Goal: Task Accomplishment & Management: Complete application form

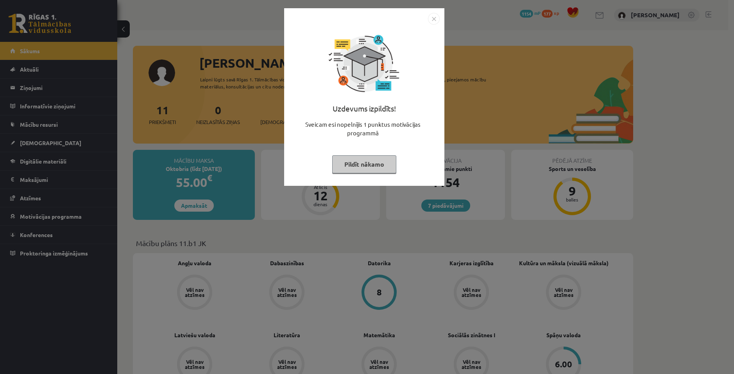
click at [433, 18] on img "Close" at bounding box center [434, 19] width 12 height 12
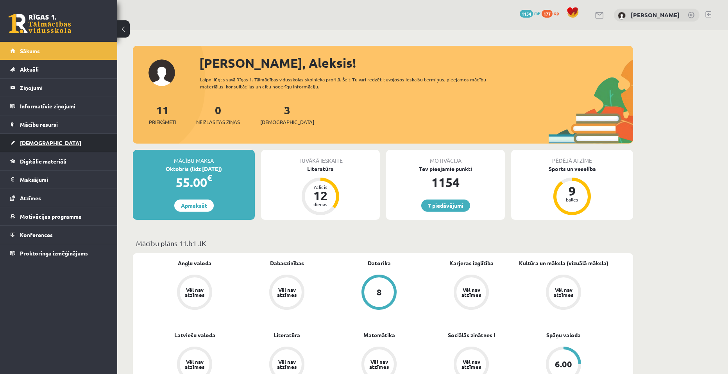
click at [37, 140] on span "[DEMOGRAPHIC_DATA]" at bounding box center [50, 142] width 61 height 7
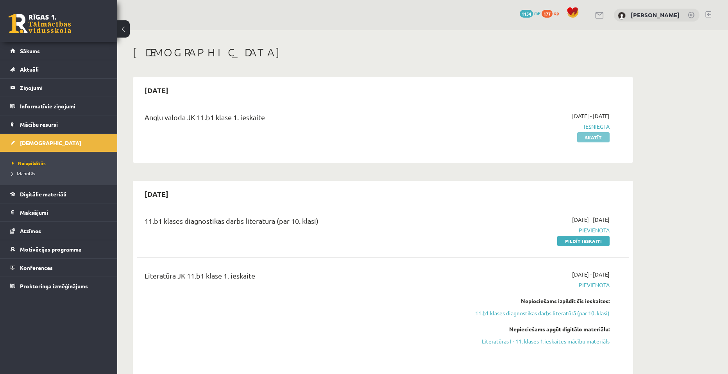
click at [588, 137] on link "Skatīt" at bounding box center [593, 137] width 32 height 10
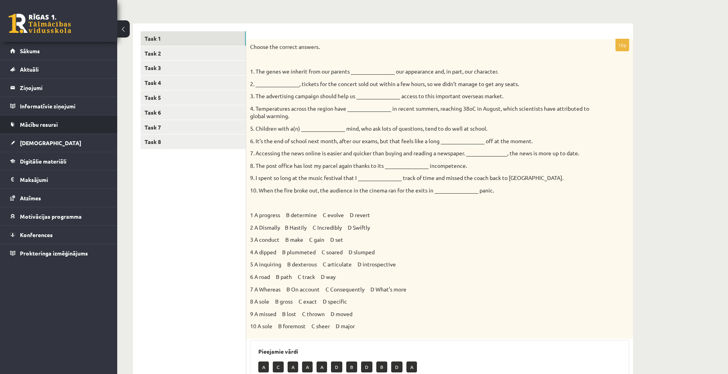
scroll to position [81, 0]
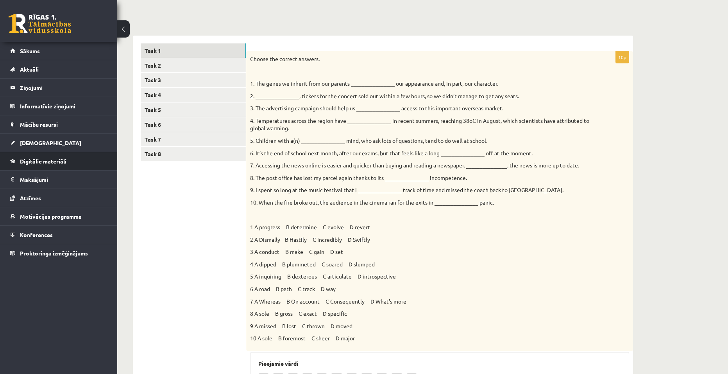
click at [39, 164] on link "Digitālie materiāli" at bounding box center [58, 161] width 97 height 18
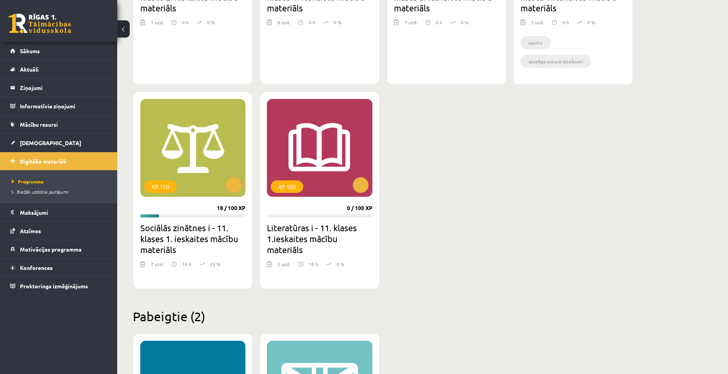
scroll to position [628, 0]
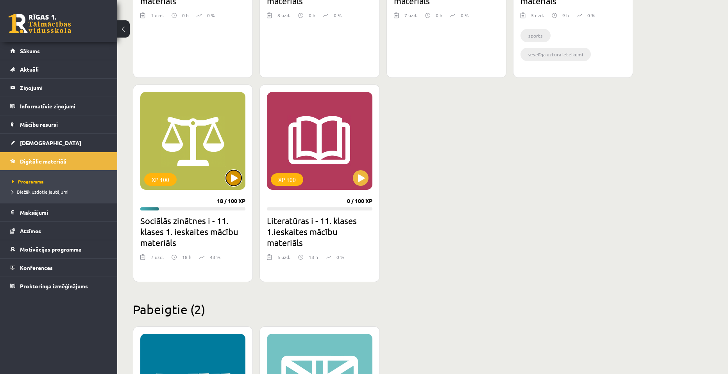
click at [229, 178] on button at bounding box center [234, 178] width 16 height 16
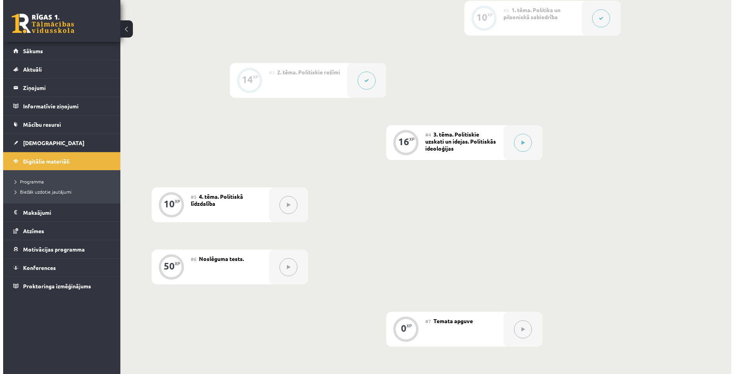
scroll to position [274, 0]
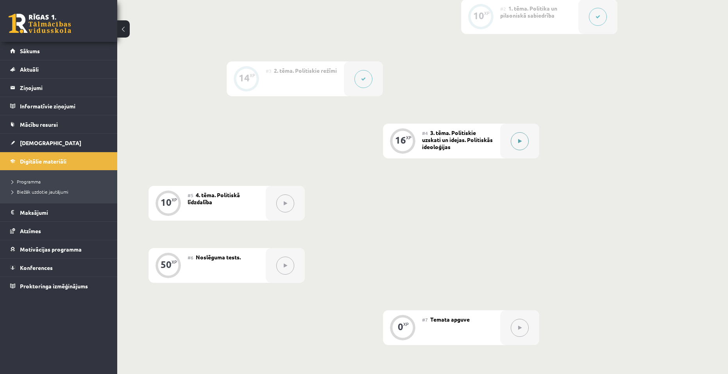
click at [519, 141] on icon at bounding box center [520, 141] width 4 height 5
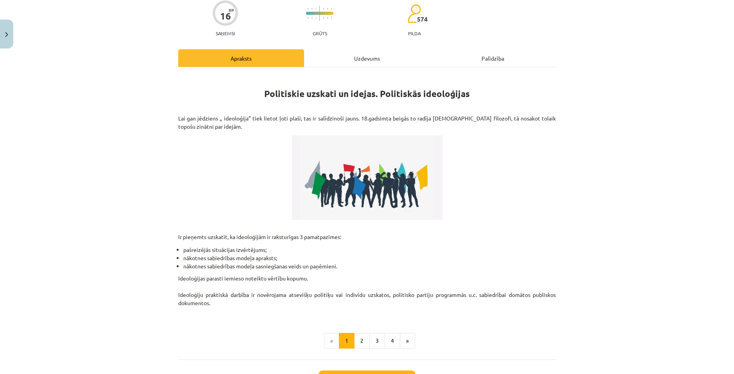
scroll to position [78, 0]
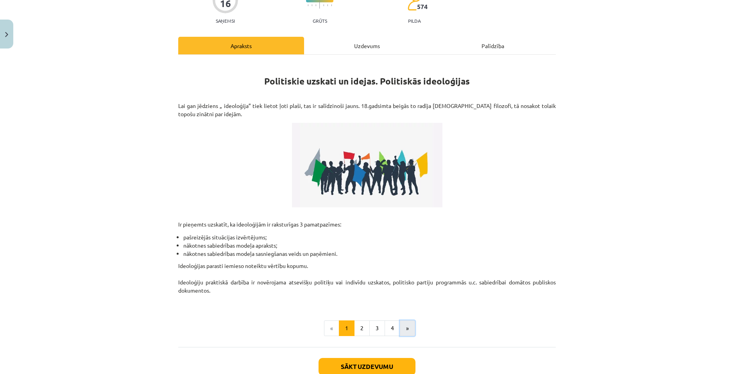
click at [407, 329] on button "»" at bounding box center [407, 328] width 15 height 16
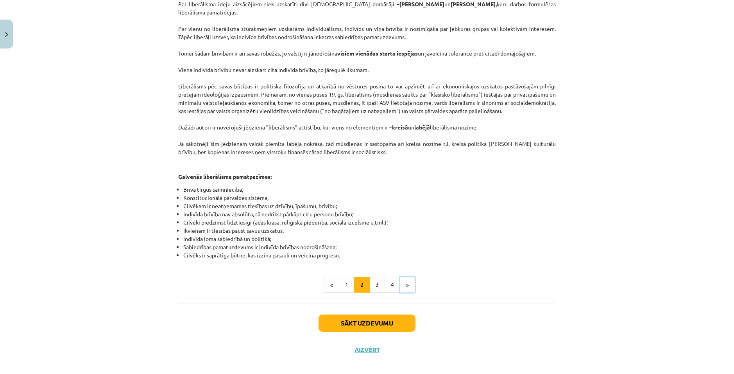
scroll to position [344, 0]
click at [410, 276] on button "»" at bounding box center [407, 284] width 15 height 16
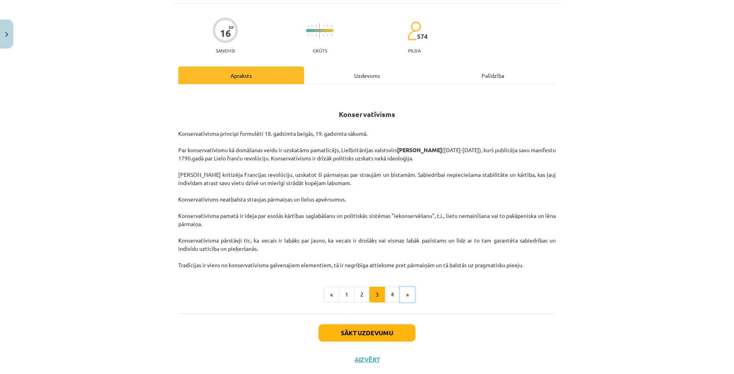
scroll to position [67, 0]
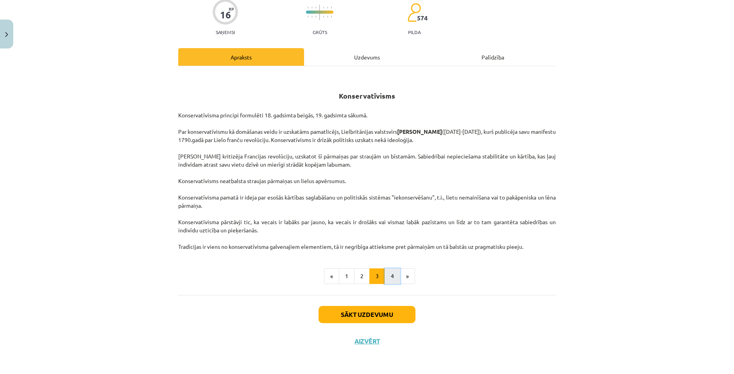
click at [391, 281] on button "4" at bounding box center [393, 276] width 16 height 16
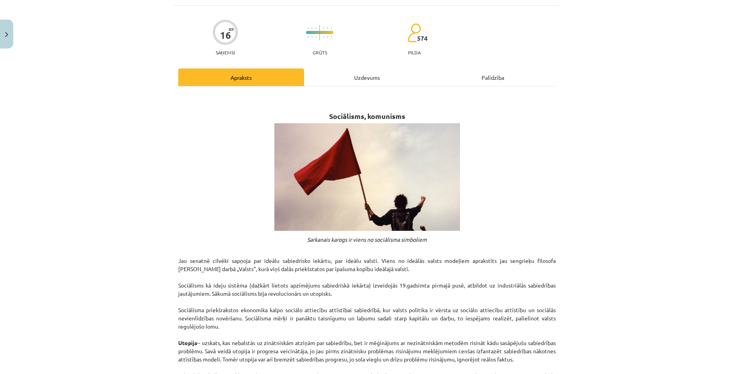
scroll to position [0, 0]
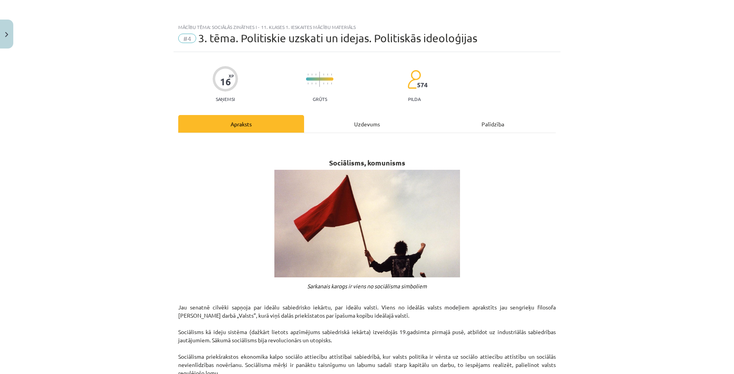
click at [360, 122] on div "Uzdevums" at bounding box center [367, 124] width 126 height 18
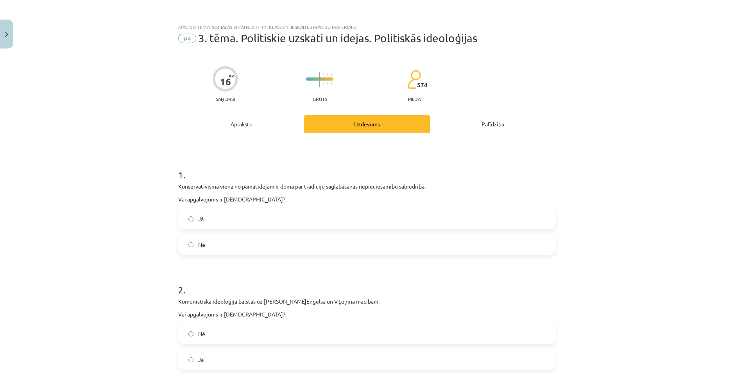
scroll to position [39, 0]
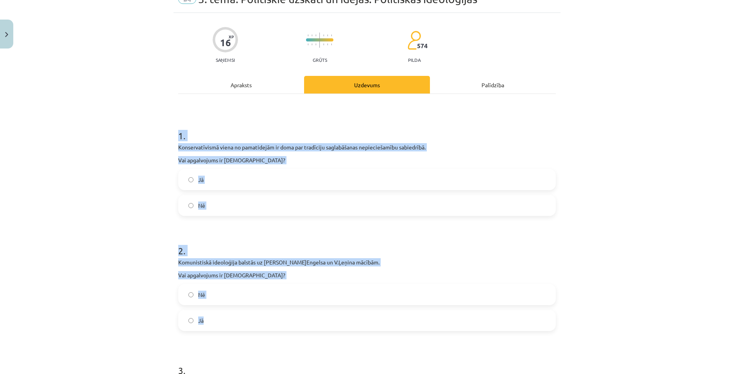
drag, startPoint x: 174, startPoint y: 144, endPoint x: 351, endPoint y: 322, distance: 250.6
click at [351, 322] on div "Mācību tēma: Sociālās zinātnes i - 11. klases 1. ieskaites mācību materiāls #4 …" at bounding box center [367, 187] width 734 height 374
copy form "1 . Konservatīvismā viena no pamatidejām ir doma par tradīciju saglabāšanas nep…"
click at [407, 235] on h1 "2 ." at bounding box center [366, 243] width 377 height 24
click at [320, 263] on p "Komunistiskā ideoloģija balstās uz K.Marksa, F.Engelsa un V.Ļeņina mācībām." at bounding box center [366, 262] width 377 height 8
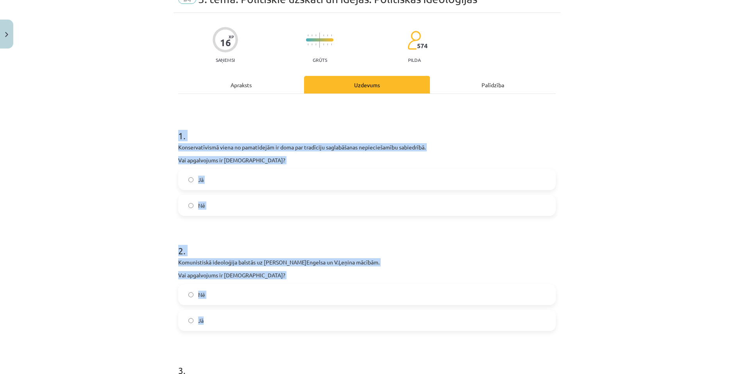
click at [319, 261] on p "Komunistiskā ideoloģija balstās uz K.Marksa, F.Engelsa un V.Ļeņina mācībām." at bounding box center [366, 262] width 377 height 8
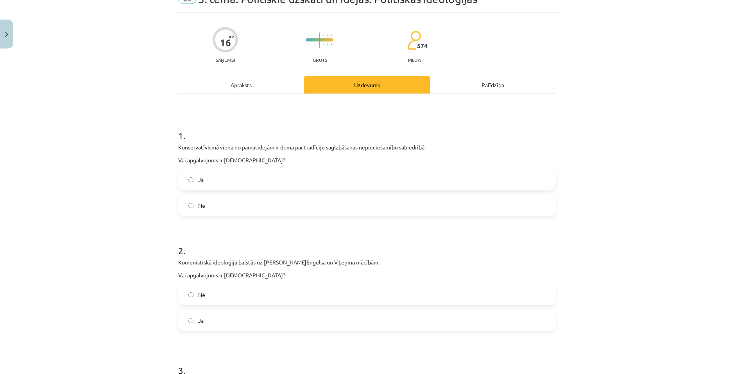
click at [179, 185] on label "Jā" at bounding box center [367, 180] width 376 height 20
drag, startPoint x: 191, startPoint y: 318, endPoint x: 260, endPoint y: 268, distance: 84.9
click at [192, 317] on label "Jā" at bounding box center [367, 320] width 376 height 20
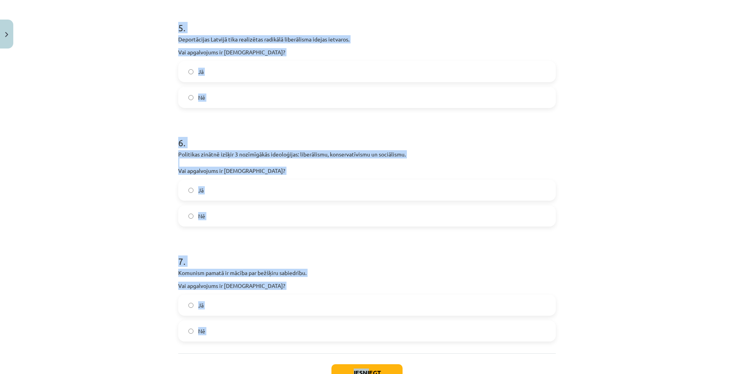
scroll to position [730, 0]
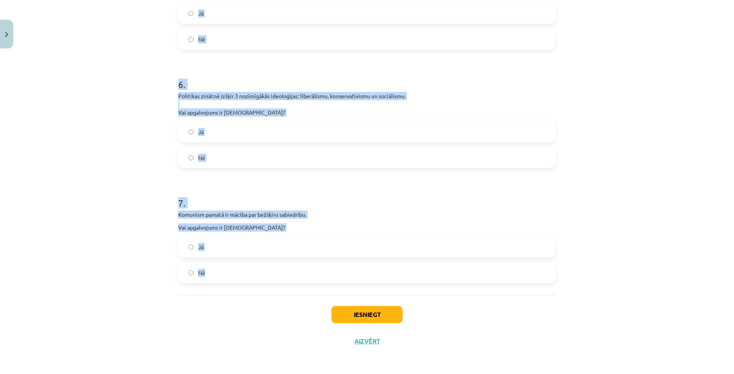
drag, startPoint x: 213, startPoint y: 252, endPoint x: 215, endPoint y: 277, distance: 25.8
click at [215, 277] on div "Mācību tēma: Sociālās zinātnes i - 11. klases 1. ieskaites mācību materiāls #4 …" at bounding box center [367, 187] width 734 height 374
copy form "4 . Vislielākie sociāldemokrātu atbalstītāji ir ASV darbaļaudis. Vai apgalvojum…"
click at [633, 184] on div "Mācību tēma: Sociālās zinātnes i - 11. klases 1. ieskaites mācību materiāls #4 …" at bounding box center [367, 187] width 734 height 374
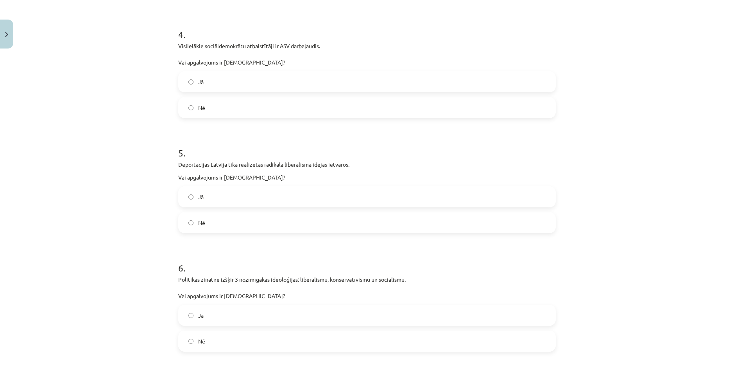
scroll to position [418, 0]
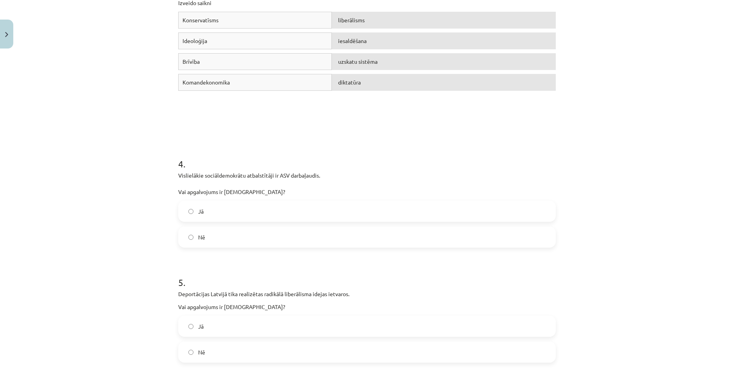
drag, startPoint x: 208, startPoint y: 236, endPoint x: 279, endPoint y: 204, distance: 77.1
click at [210, 235] on label "Nē" at bounding box center [367, 237] width 376 height 20
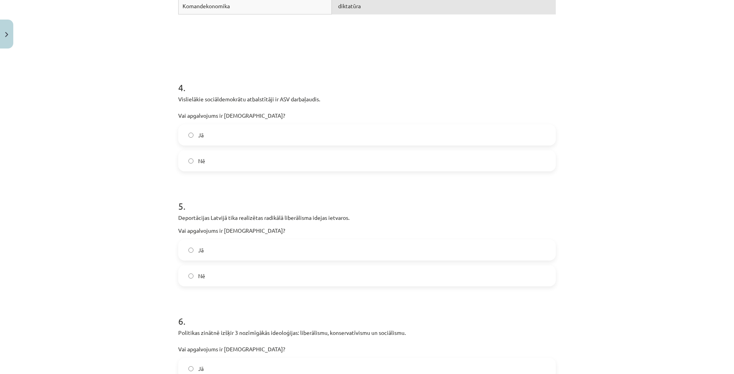
scroll to position [496, 0]
drag, startPoint x: 213, startPoint y: 270, endPoint x: 241, endPoint y: 259, distance: 30.2
click at [232, 264] on label "Nē" at bounding box center [367, 274] width 376 height 20
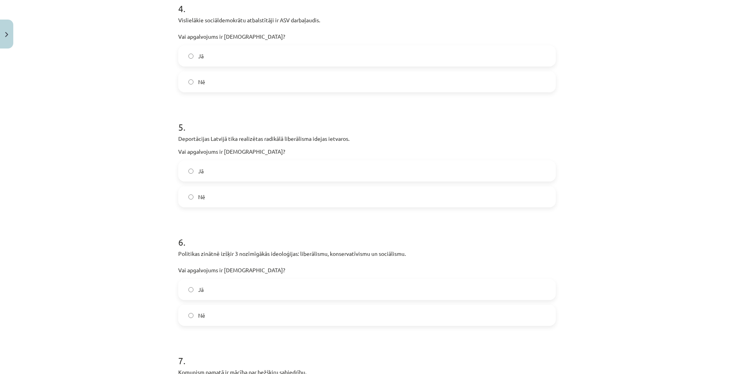
scroll to position [613, 0]
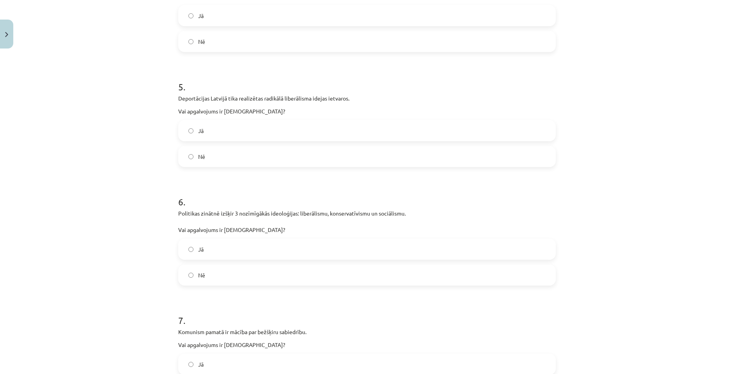
drag, startPoint x: 211, startPoint y: 250, endPoint x: 310, endPoint y: 224, distance: 102.9
click at [211, 250] on label "Jā" at bounding box center [367, 249] width 376 height 20
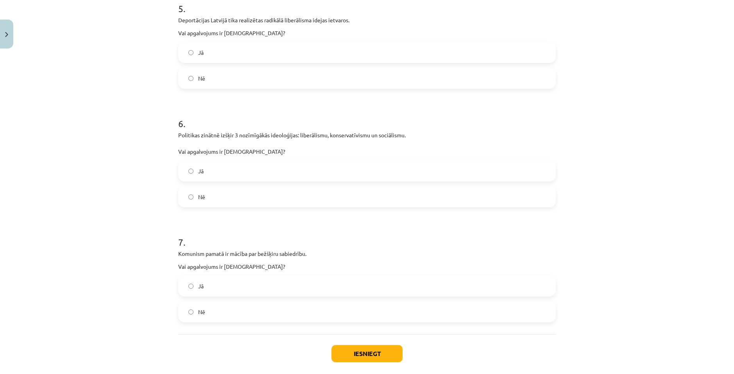
click at [222, 288] on label "Jā" at bounding box center [367, 286] width 376 height 20
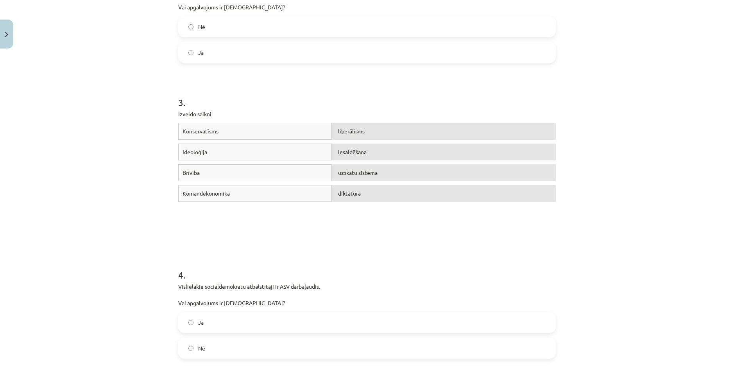
scroll to position [261, 0]
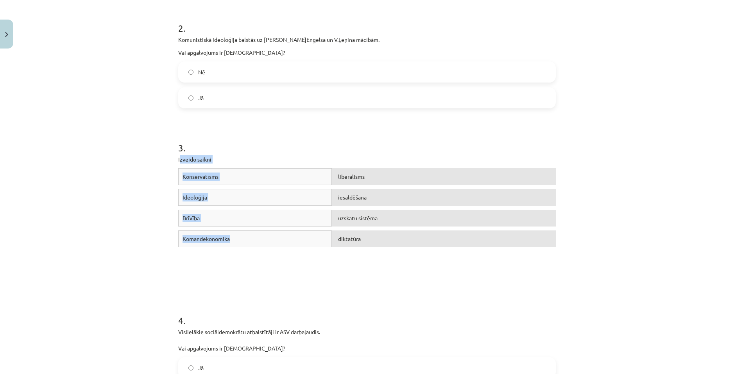
drag, startPoint x: 248, startPoint y: 173, endPoint x: 282, endPoint y: 242, distance: 76.5
click at [287, 244] on div "3 . Izveido saikni Konservatīsms liberālisms Ideoloģija iesaldēšana Brīvība uzs…" at bounding box center [366, 199] width 377 height 172
copy div "zveido saikni Konservatīsms liberālisms Ideoloģija iesaldēšana Brīvība uzskatu …"
click at [642, 155] on div "Mācību tēma: Sociālās zinātnes i - 11. klases 1. ieskaites mācību materiāls #4 …" at bounding box center [367, 187] width 734 height 374
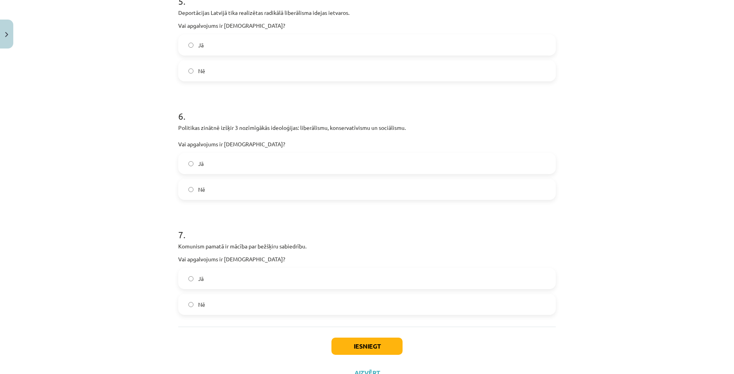
scroll to position [730, 0]
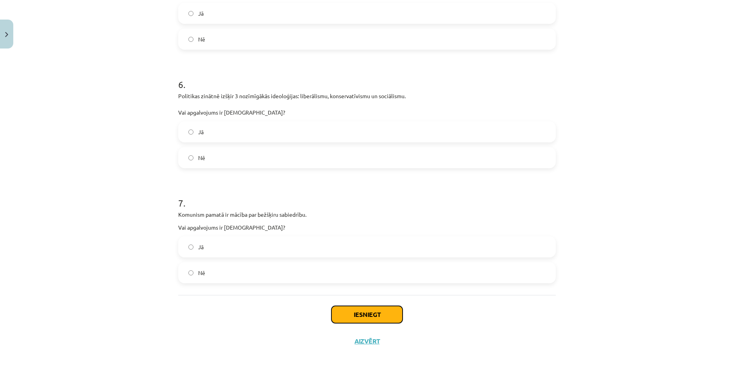
click at [372, 315] on button "Iesniegt" at bounding box center [366, 314] width 71 height 17
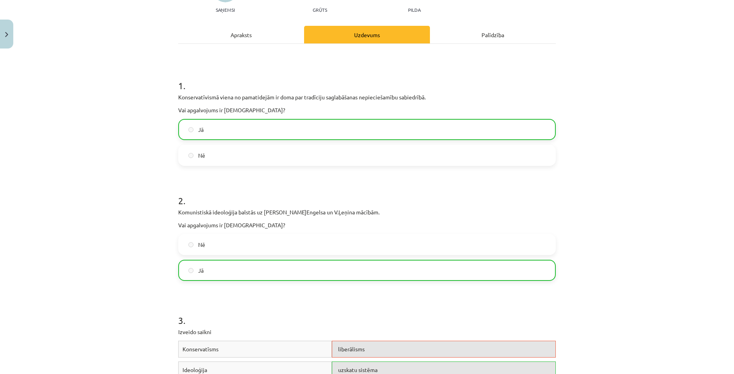
scroll to position [0, 0]
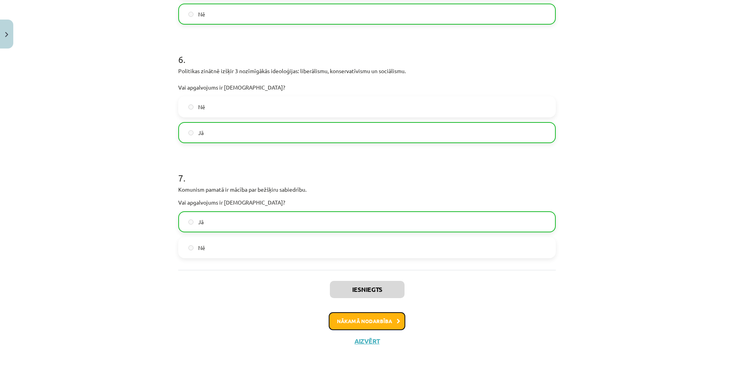
click at [364, 325] on button "Nākamā nodarbība" at bounding box center [367, 321] width 77 height 18
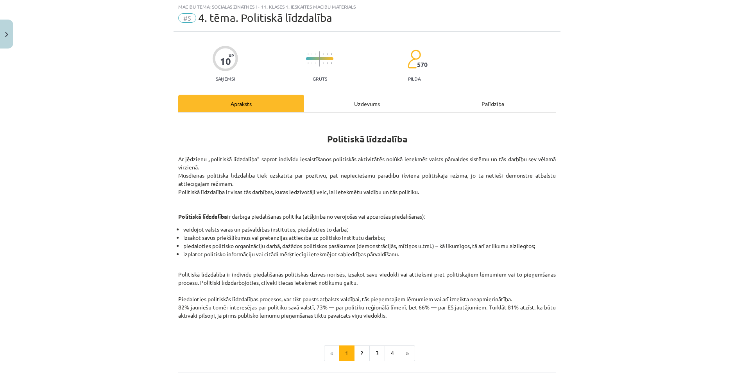
scroll to position [20, 0]
click at [352, 101] on div "Uzdevums" at bounding box center [367, 104] width 126 height 18
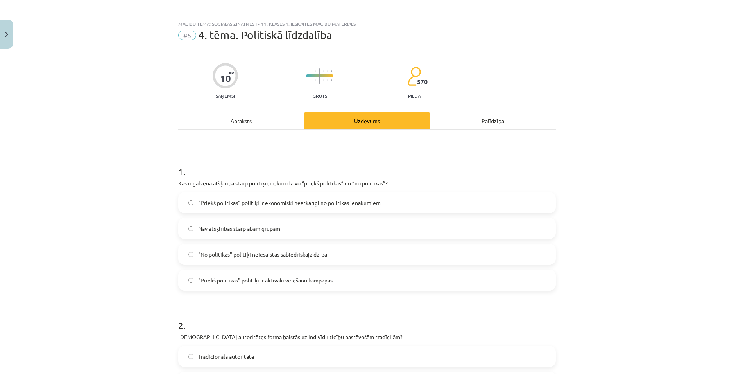
scroll to position [0, 0]
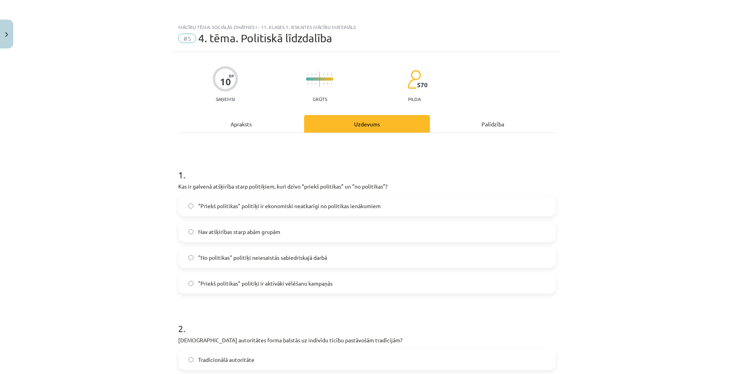
click at [247, 126] on div "Apraksts" at bounding box center [241, 124] width 126 height 18
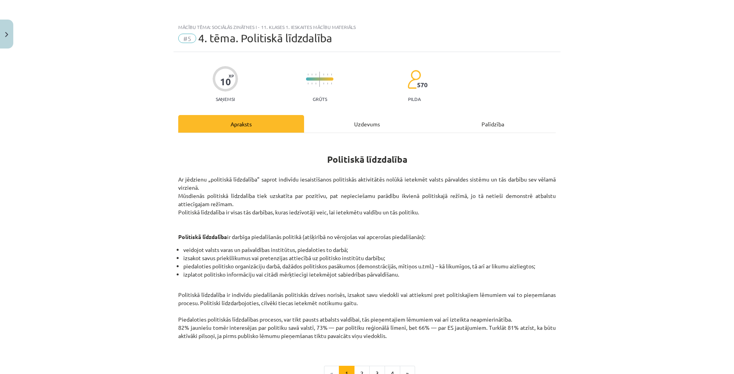
drag, startPoint x: 356, startPoint y: 122, endPoint x: 336, endPoint y: 139, distance: 25.8
click at [355, 123] on div "Uzdevums" at bounding box center [367, 124] width 126 height 18
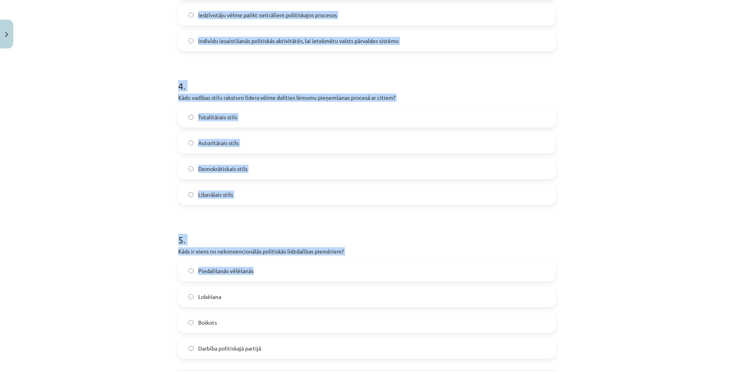
scroll to position [625, 0]
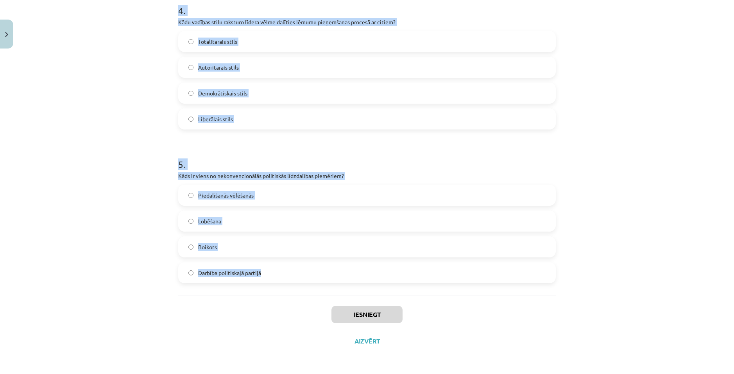
drag, startPoint x: 154, startPoint y: 152, endPoint x: 331, endPoint y: 285, distance: 221.0
click at [331, 285] on div "Mācību tēma: Sociālās zinātnes i - 11. klases 1. ieskaites mācību materiāls #5 …" at bounding box center [367, 187] width 734 height 374
copy form "1 . Kas ir galvenā atšķirība starp politiķiem, kuri dzīvo “priekš politikas” un…"
click at [615, 180] on div "Mācību tēma: Sociālās zinātnes i - 11. klases 1. ieskaites mācību materiāls #5 …" at bounding box center [367, 187] width 734 height 374
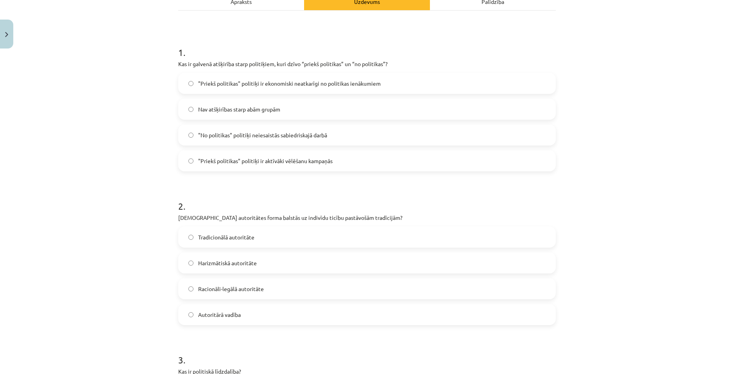
scroll to position [78, 0]
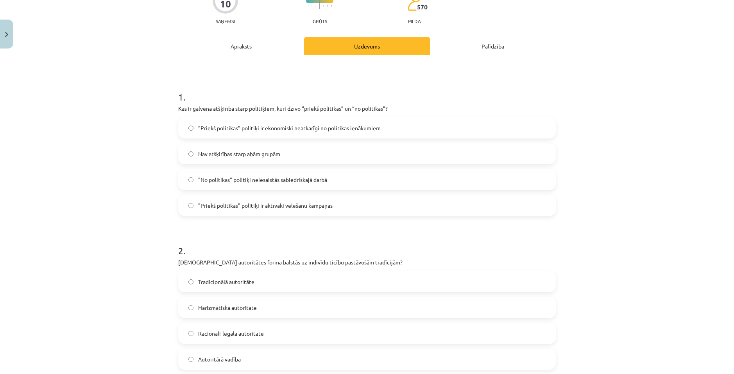
drag, startPoint x: 269, startPoint y: 132, endPoint x: 268, endPoint y: 167, distance: 35.6
click at [268, 132] on label ""Priekš politikas" politiķi ir ekonomiski neatkarīgi no politikas ienākumiem" at bounding box center [367, 128] width 376 height 20
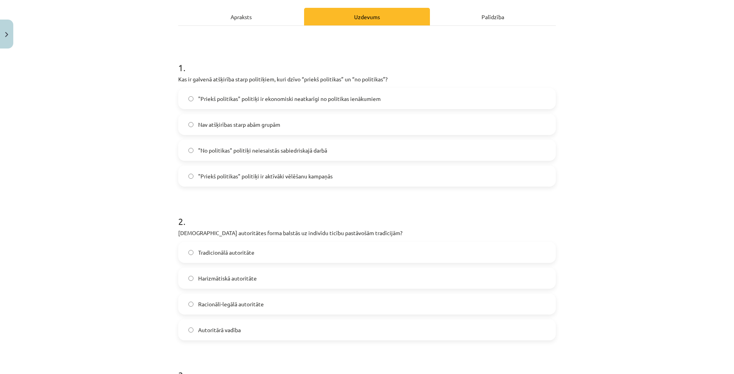
scroll to position [156, 0]
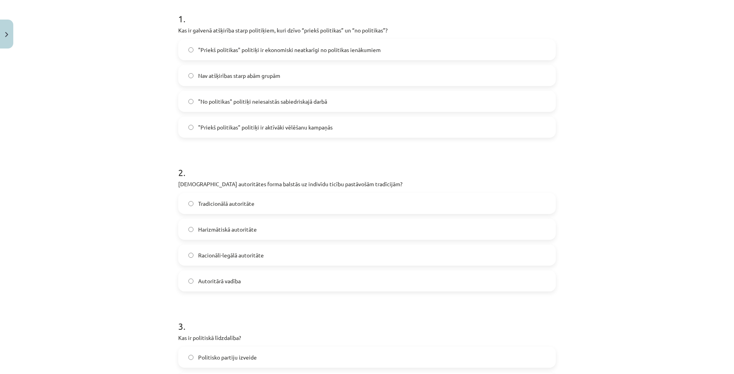
click at [254, 200] on label "Tradicionālā autoritāte" at bounding box center [367, 203] width 376 height 20
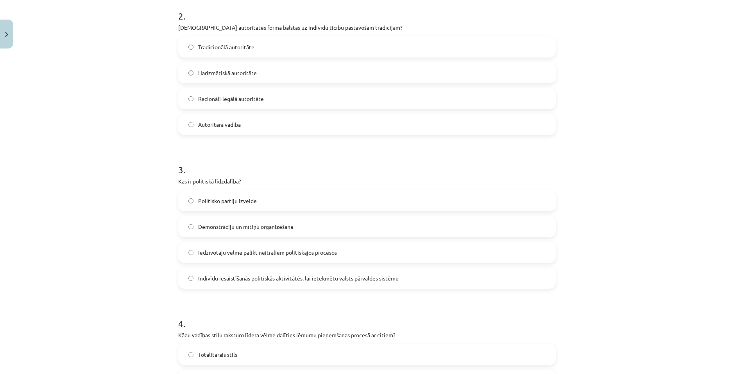
scroll to position [351, 0]
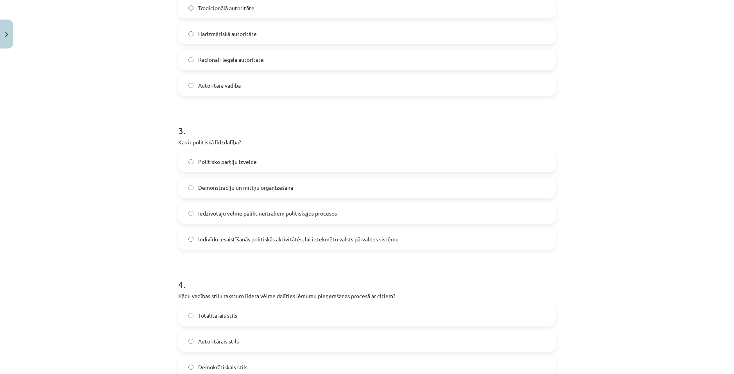
drag, startPoint x: 243, startPoint y: 244, endPoint x: 299, endPoint y: 233, distance: 57.5
click at [243, 244] on label "Indivīdu iesaistīšanās politiskās aktivitātēs, lai ietekmētu valsts pārvaldes s…" at bounding box center [367, 239] width 376 height 20
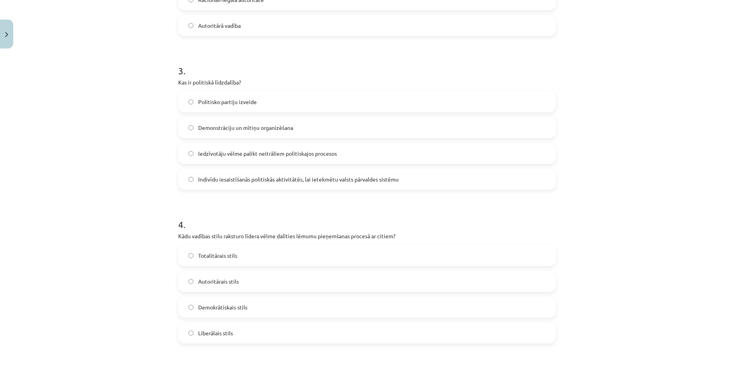
scroll to position [469, 0]
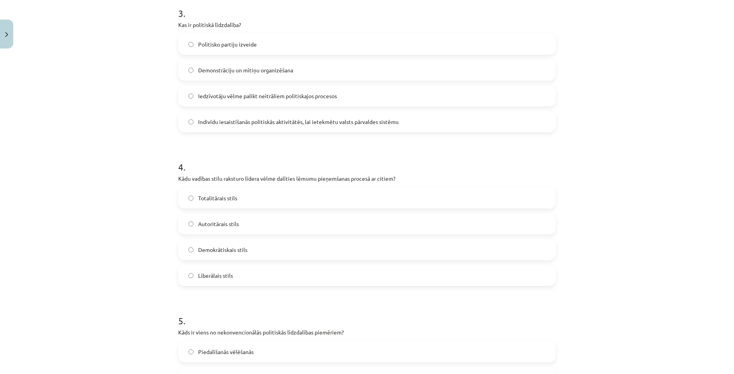
drag, startPoint x: 240, startPoint y: 252, endPoint x: 341, endPoint y: 236, distance: 101.8
click at [241, 251] on span "Demokrātiskais stils" at bounding box center [222, 249] width 49 height 8
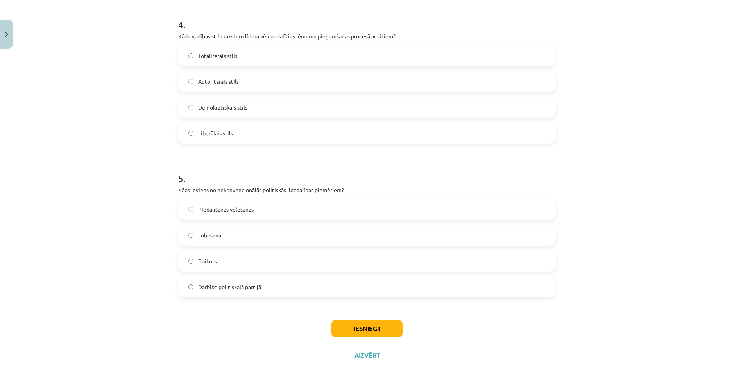
scroll to position [625, 0]
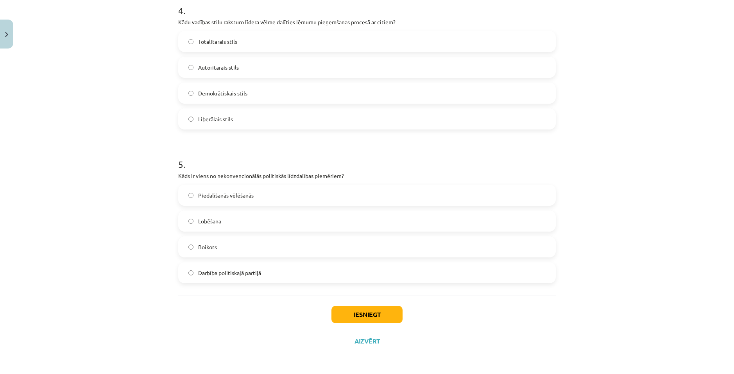
click at [277, 249] on label "Boikots" at bounding box center [367, 247] width 376 height 20
click at [380, 308] on button "Iesniegt" at bounding box center [366, 314] width 71 height 17
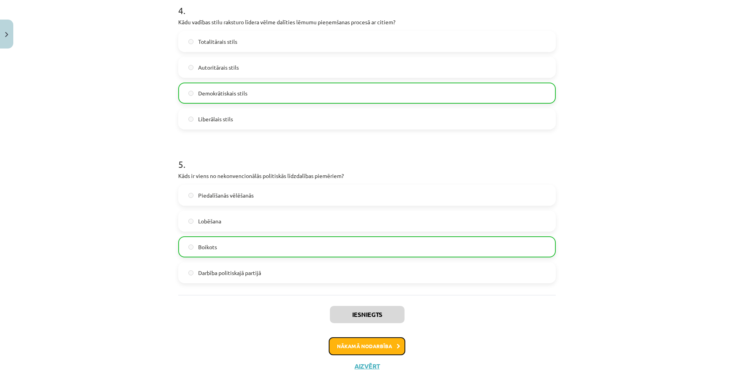
click at [381, 338] on button "Nākamā nodarbība" at bounding box center [367, 346] width 77 height 18
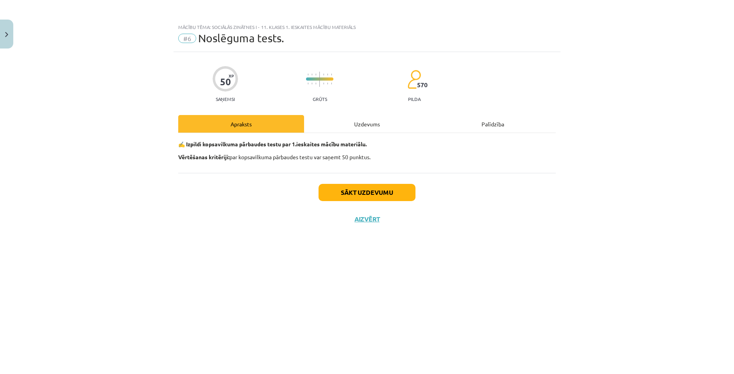
scroll to position [0, 0]
click at [362, 123] on div "Uzdevums" at bounding box center [367, 124] width 126 height 18
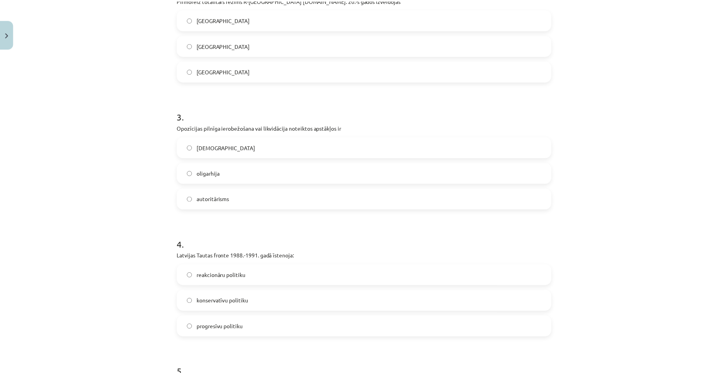
scroll to position [234, 0]
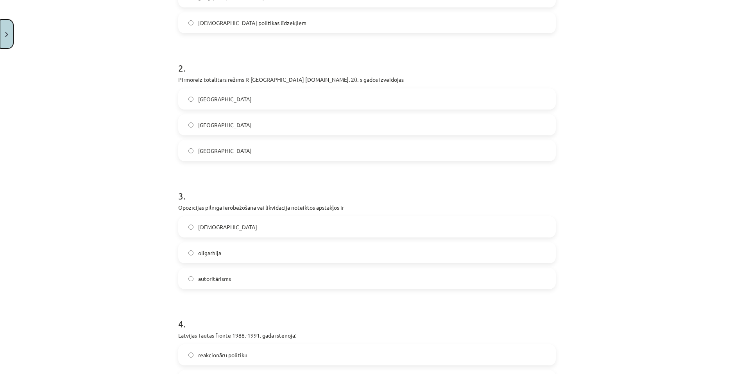
click at [9, 36] on button "Close" at bounding box center [6, 34] width 13 height 29
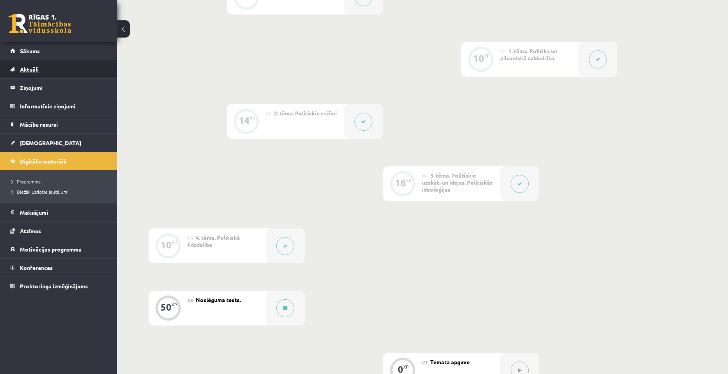
scroll to position [156, 0]
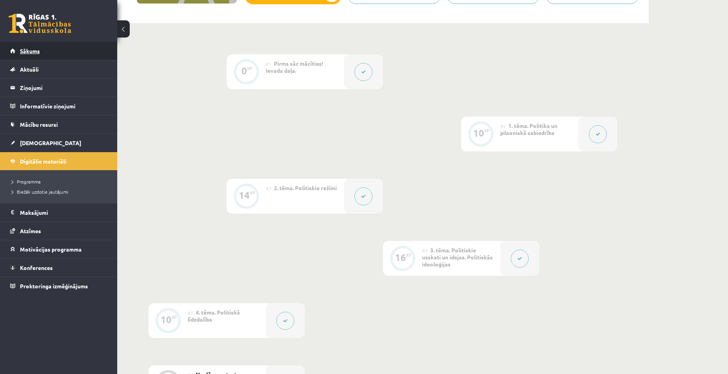
click at [38, 48] on span "Sākums" at bounding box center [30, 50] width 20 height 7
